Goal: Communication & Community: Share content

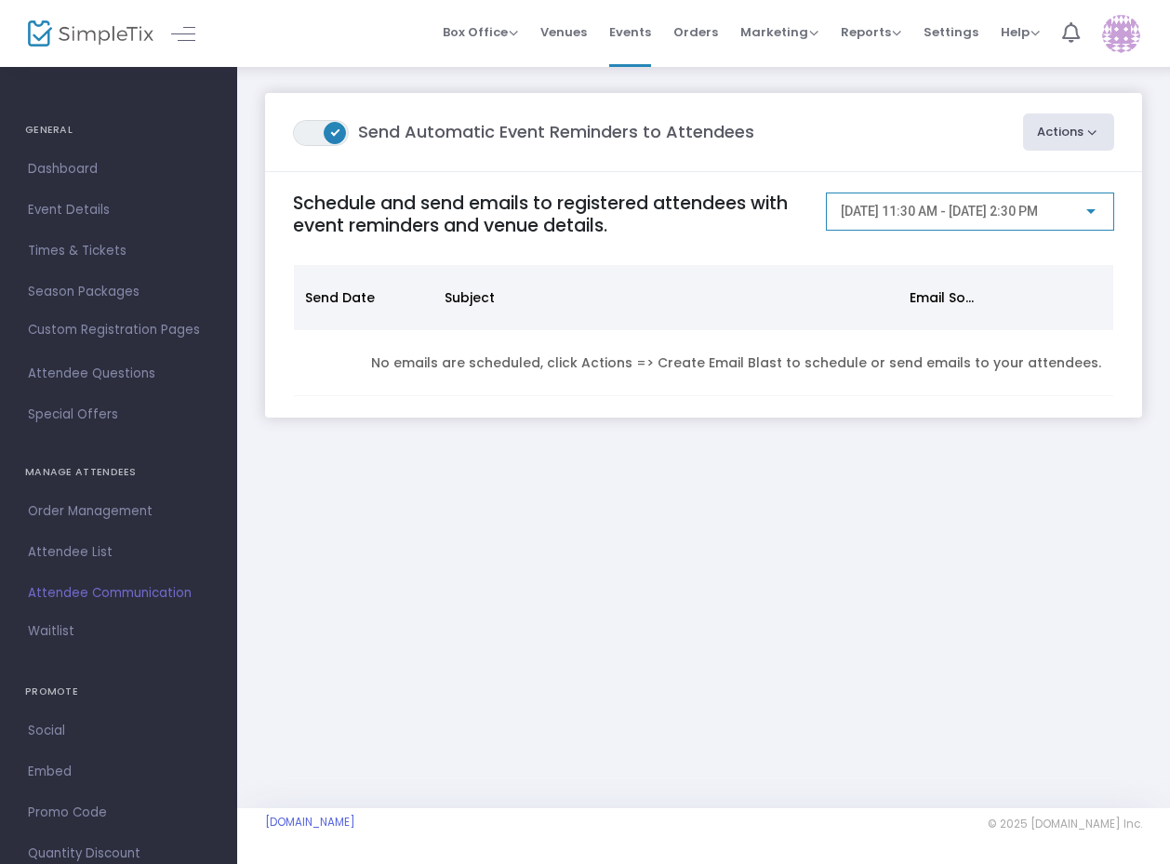
click at [999, 206] on span "[DATE] 11:30 AM - [DATE] 2:30 PM" at bounding box center [938, 211] width 197 height 15
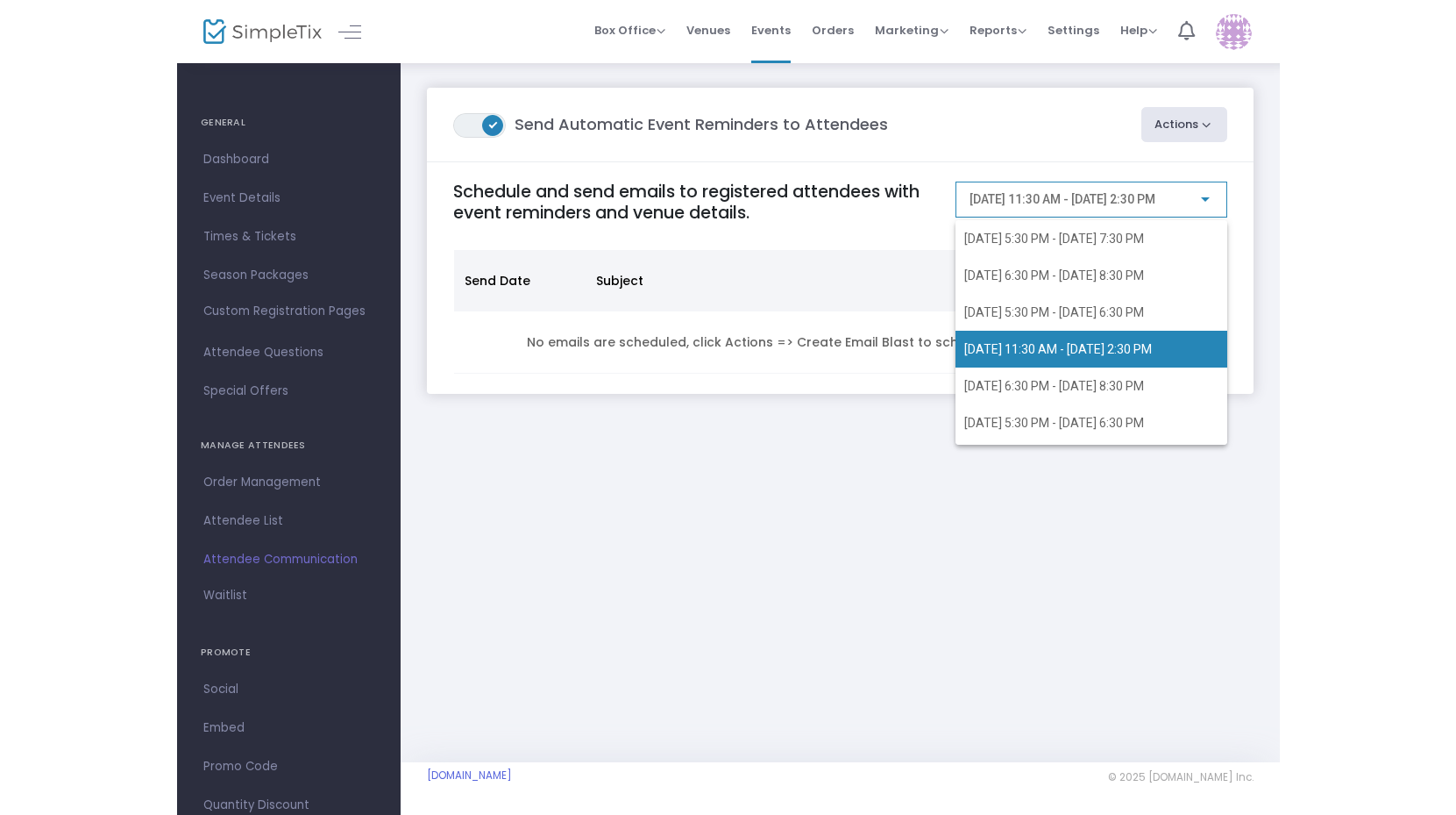
scroll to position [7, 0]
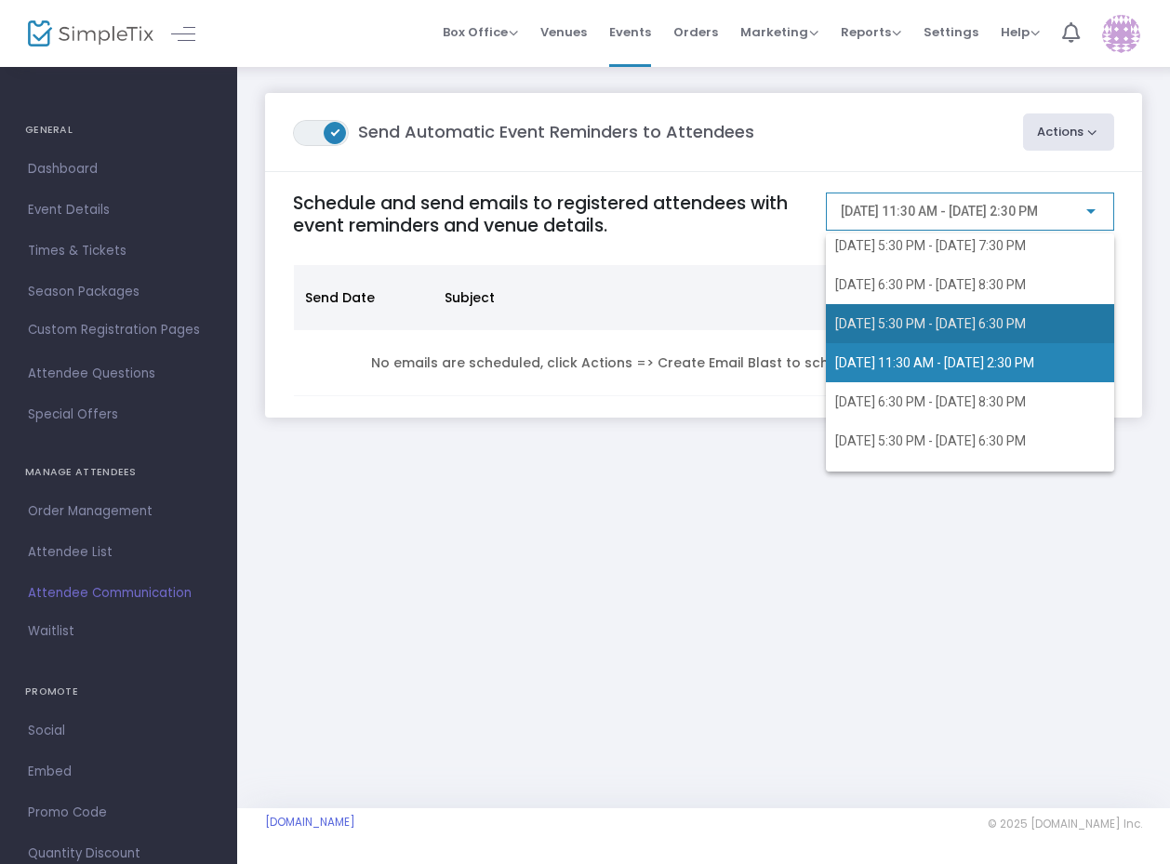
click at [991, 322] on span "[DATE] 5:30 PM - [DATE] 6:30 PM" at bounding box center [930, 323] width 191 height 15
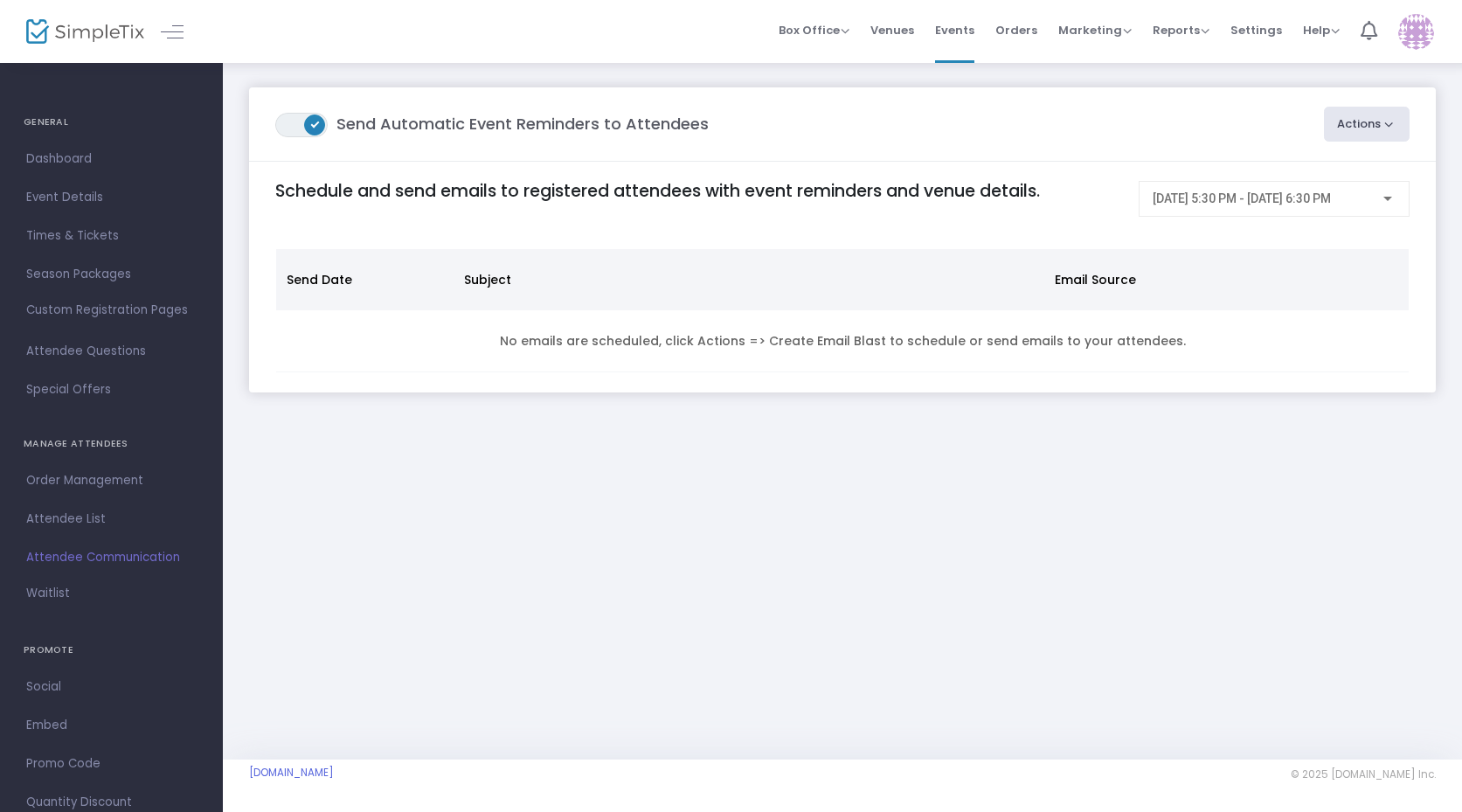
click at [1099, 118] on button "Actions" at bounding box center [1368, 123] width 86 height 35
click at [1099, 166] on li "Create Email Blast" at bounding box center [1317, 172] width 183 height 34
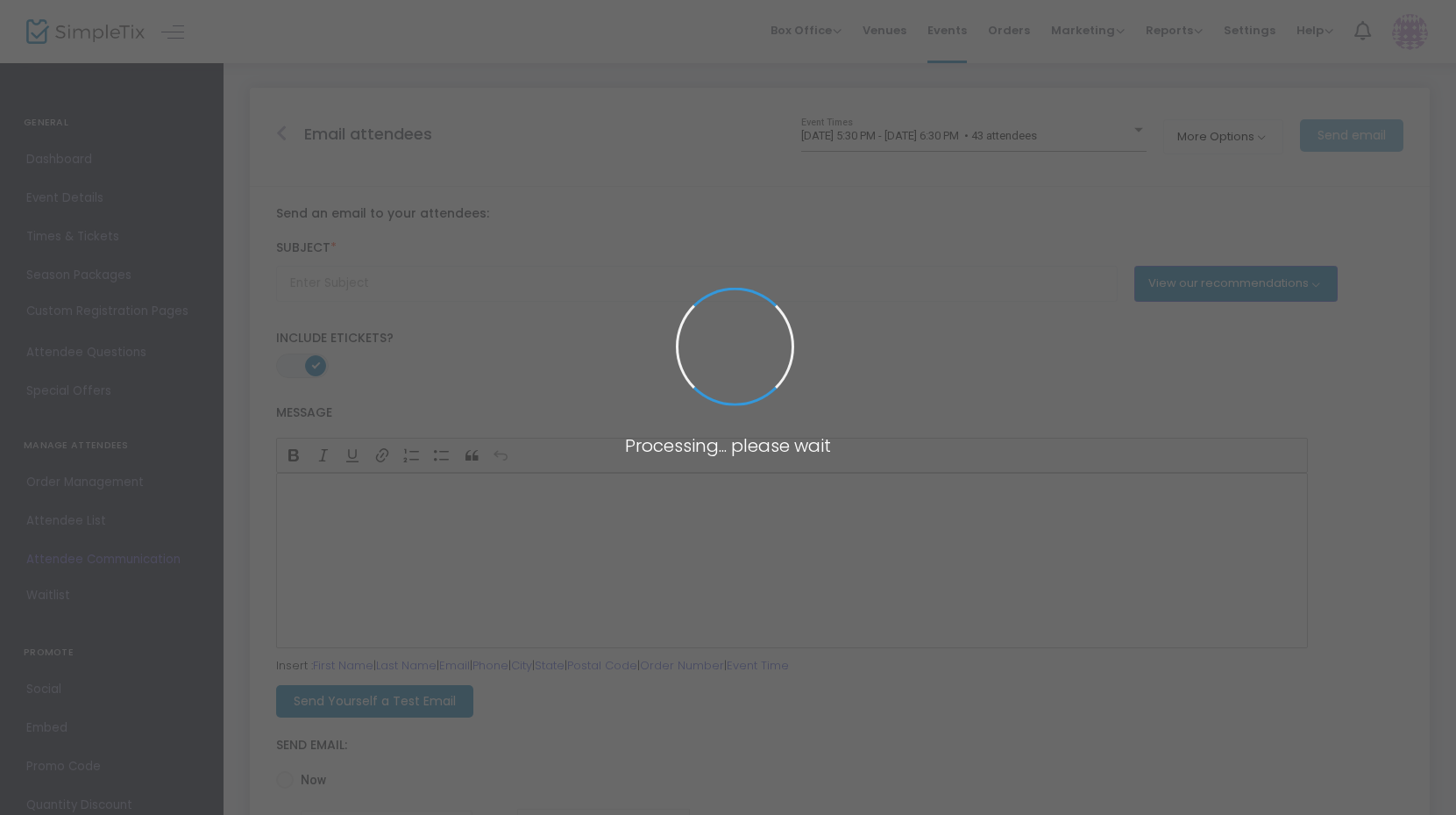
type input "Don't forget to join us for {EVENT-TITLE}!"
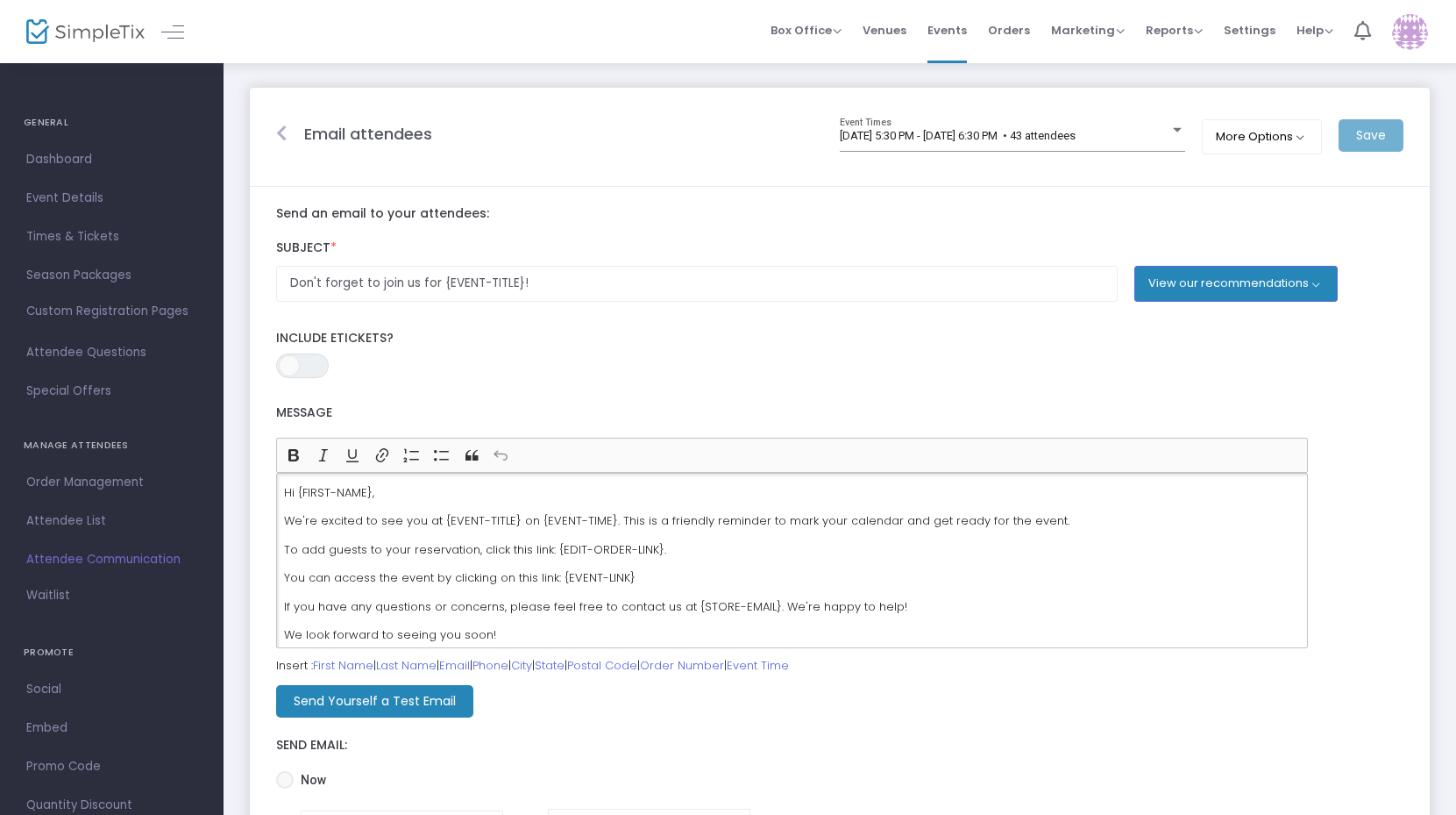
click at [779, 562] on div "Hi {FIRST-NAME}, We're excited to see you at {EVENT-TITLE} on {EVENT-TIME}. Thi…" at bounding box center [792, 560] width 1032 height 175
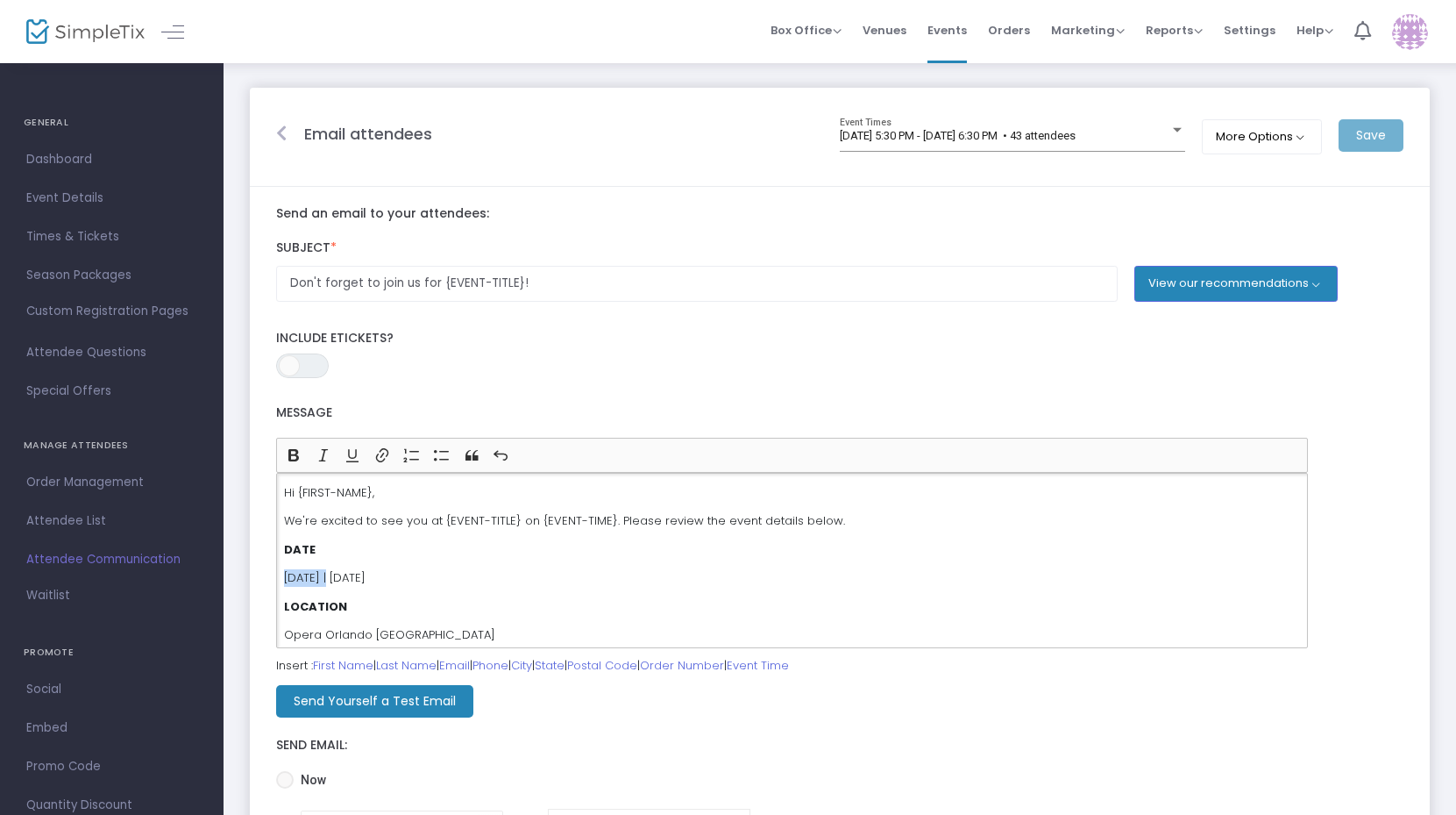
drag, startPoint x: 335, startPoint y: 577, endPoint x: 278, endPoint y: 577, distance: 57.0
click at [278, 577] on div "Hi {FIRST-NAME}, We're excited to see you at {EVENT-TITLE} on {EVENT-TIME}. Ple…" at bounding box center [792, 560] width 1032 height 175
drag, startPoint x: 438, startPoint y: 577, endPoint x: 412, endPoint y: 577, distance: 26.0
click at [412, 577] on p "Tuesday | September 20" at bounding box center [792, 577] width 1017 height 18
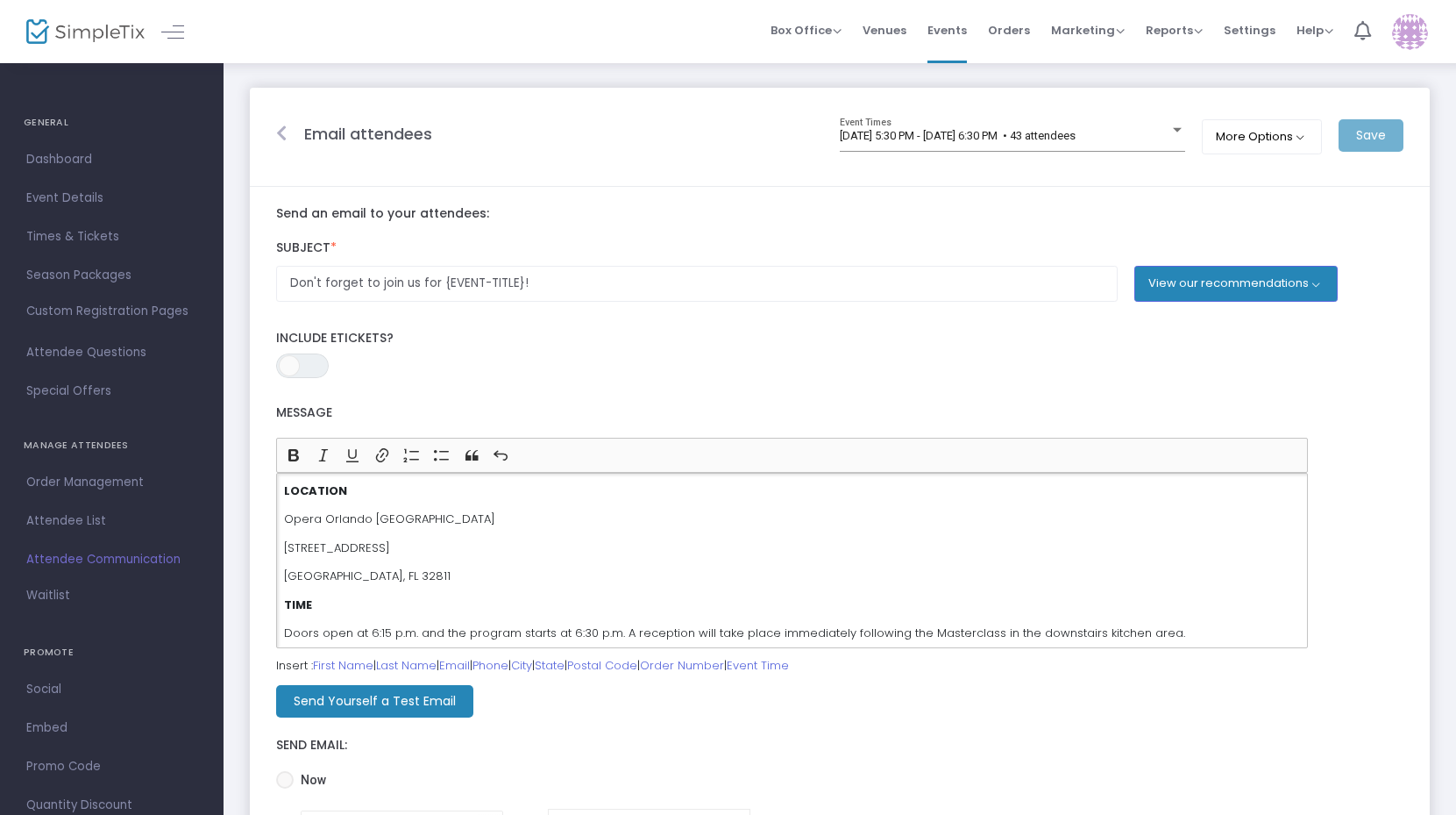
scroll to position [118, 0]
drag, startPoint x: 455, startPoint y: 518, endPoint x: 372, endPoint y: 518, distance: 83.0
click at [372, 518] on p "Opera Orlando Rehearsal Hall" at bounding box center [792, 517] width 1017 height 18
drag, startPoint x: 383, startPoint y: 571, endPoint x: 279, endPoint y: 545, distance: 107.2
click at [279, 545] on div "Hi {FIRST-NAME}, We're excited to see you at {EVENT-TITLE} on {EVENT-TIME}. Ple…" at bounding box center [792, 560] width 1032 height 175
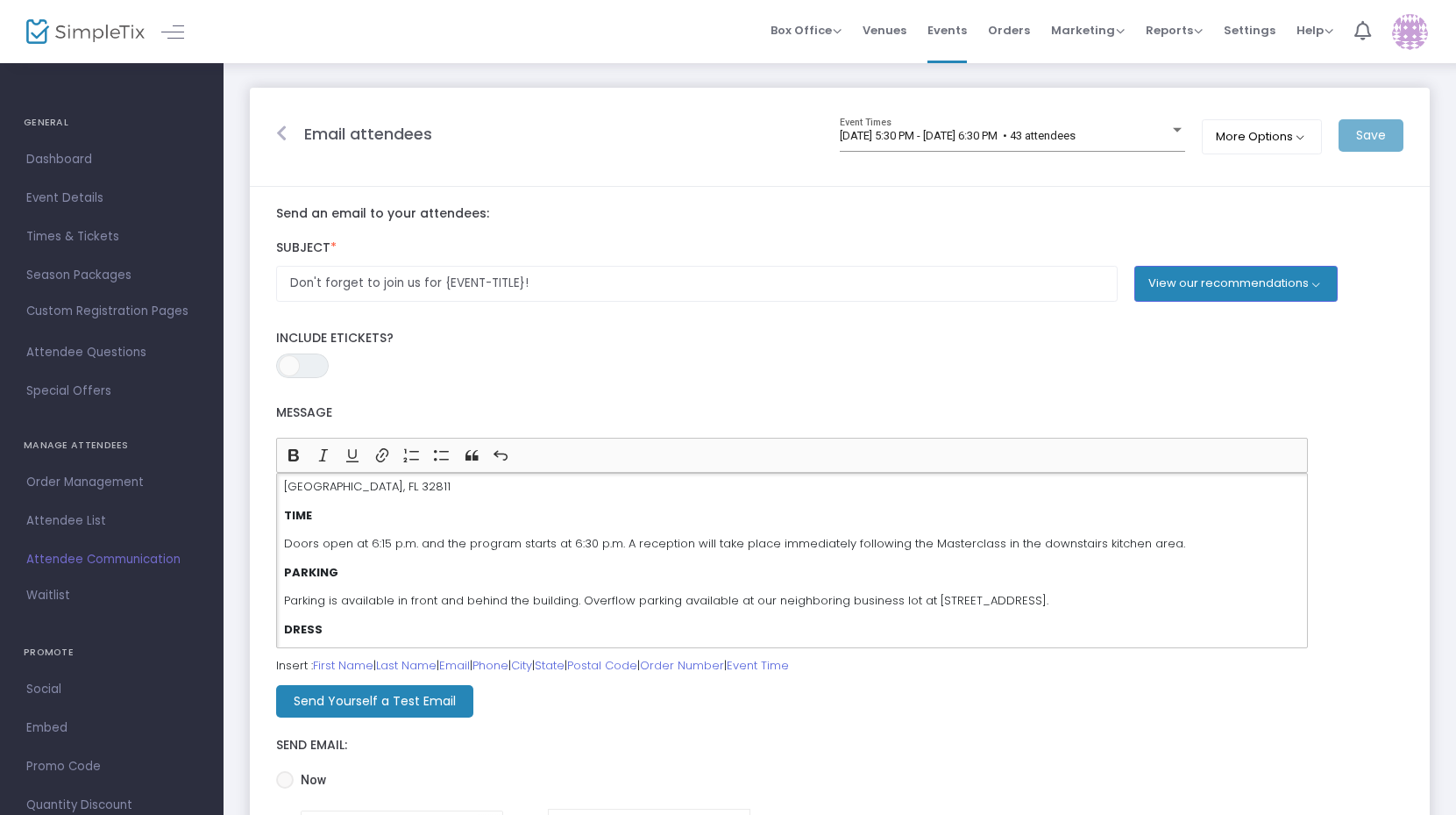
scroll to position [206, 0]
drag, startPoint x: 385, startPoint y: 541, endPoint x: 367, endPoint y: 541, distance: 18.0
click at [367, 541] on p "Doors open at 6:15 p.m. and the program starts at 6:30 p.m. A reception will ta…" at bounding box center [792, 542] width 1017 height 18
drag, startPoint x: 616, startPoint y: 542, endPoint x: 417, endPoint y: 547, distance: 199.1
click at [417, 547] on p "Doors open at 5:30 p.m. and the program starts at 6:30 p.m. A reception will ta…" at bounding box center [792, 542] width 1017 height 18
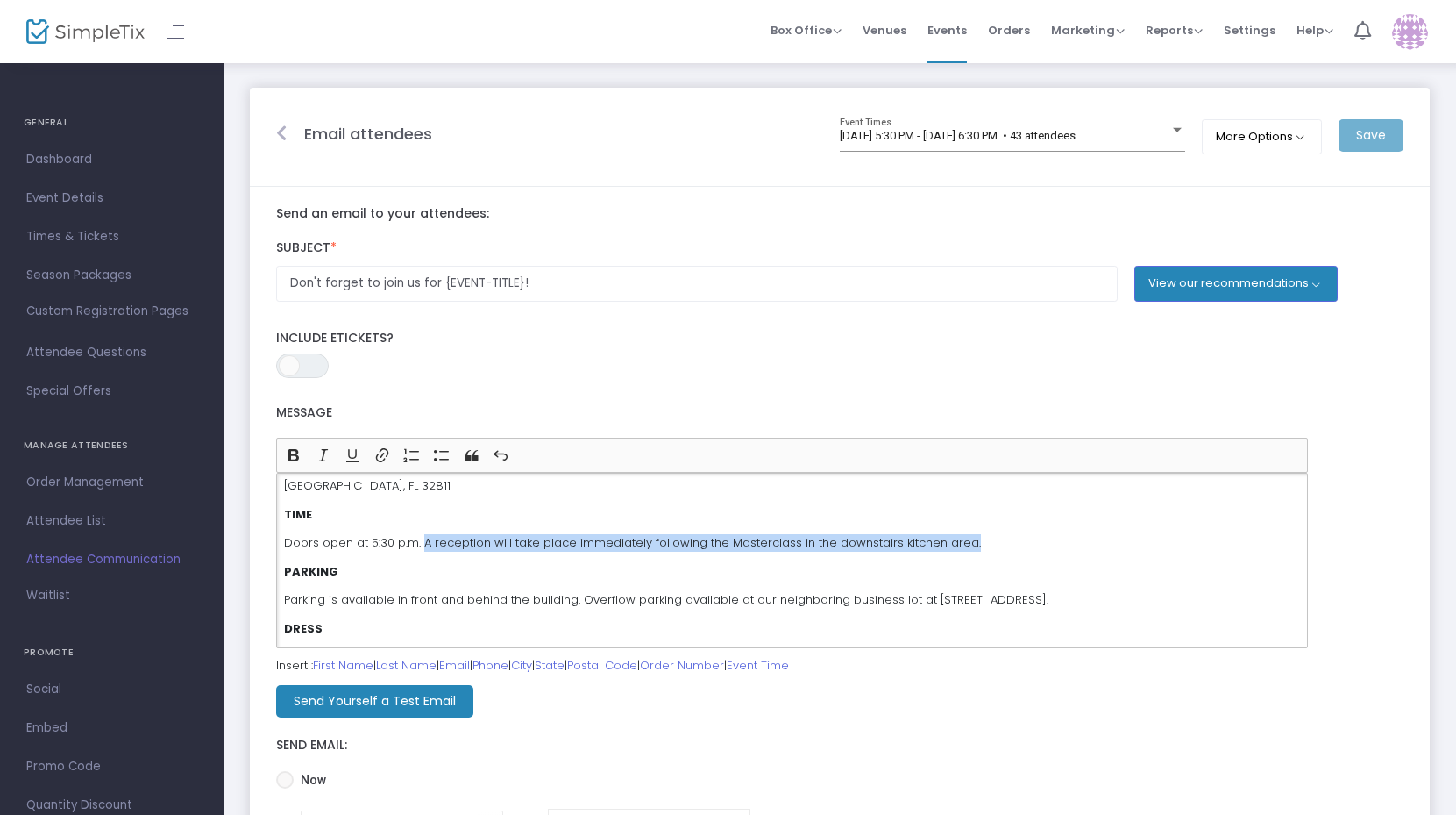
drag, startPoint x: 976, startPoint y: 548, endPoint x: 422, endPoint y: 543, distance: 554.0
click at [422, 543] on p "Doors open at 5:30 p.m. A reception will take place immediately following the M…" at bounding box center [792, 542] width 1017 height 18
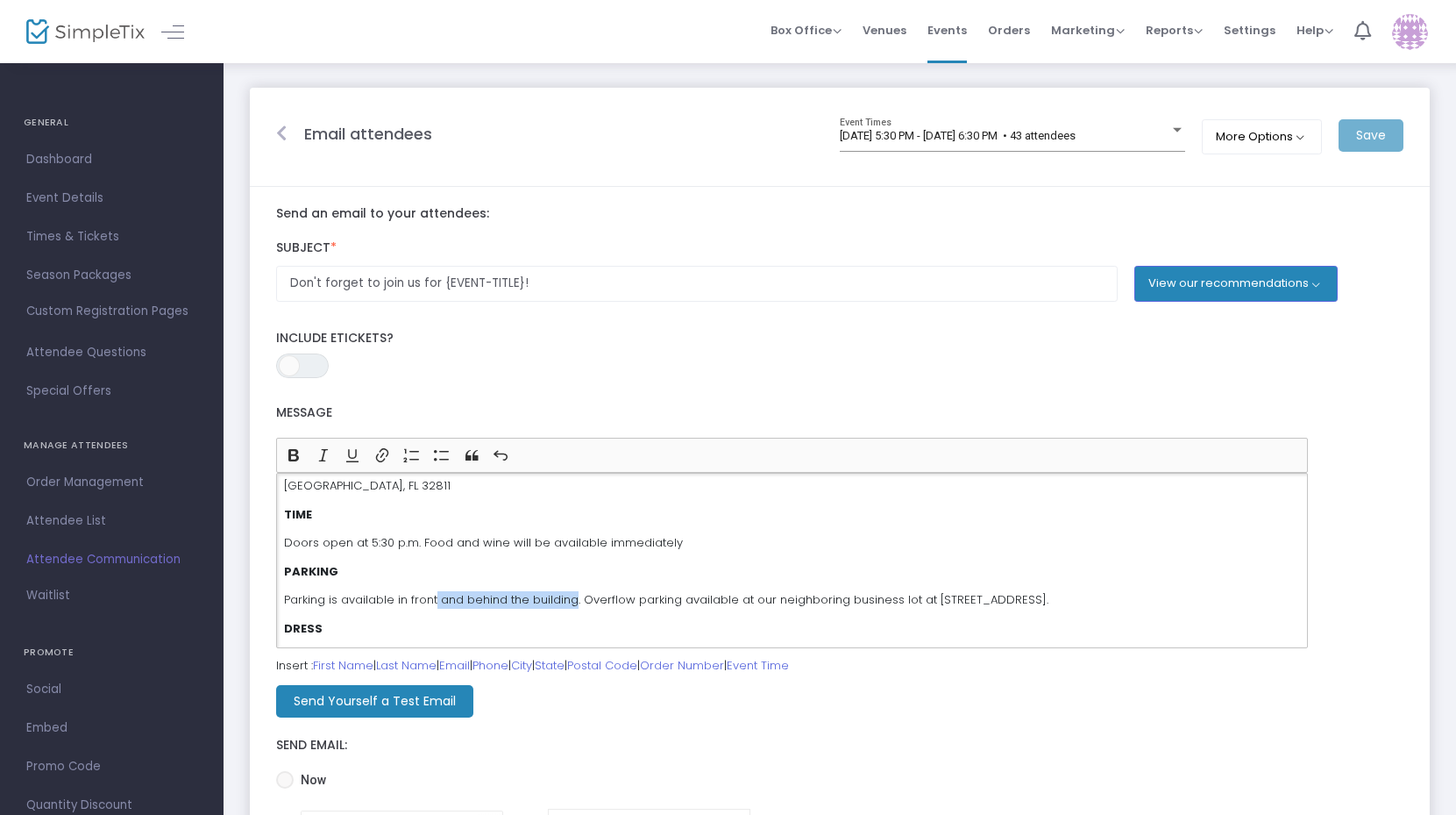
drag, startPoint x: 571, startPoint y: 602, endPoint x: 435, endPoint y: 598, distance: 136.1
click at [435, 598] on p "Parking is available in front and behind the building. Overflow parking availab…" at bounding box center [792, 600] width 1017 height 18
drag, startPoint x: 1018, startPoint y: 598, endPoint x: 678, endPoint y: 603, distance: 340.0
click at [678, 603] on p "Parking is available in front of the building. Overflow parking available at ou…" at bounding box center [792, 600] width 1017 height 18
click at [720, 543] on p "Doors open at 5:30 p.m. Food and wine will be available immediately" at bounding box center [792, 542] width 1017 height 18
